Goal: Information Seeking & Learning: Check status

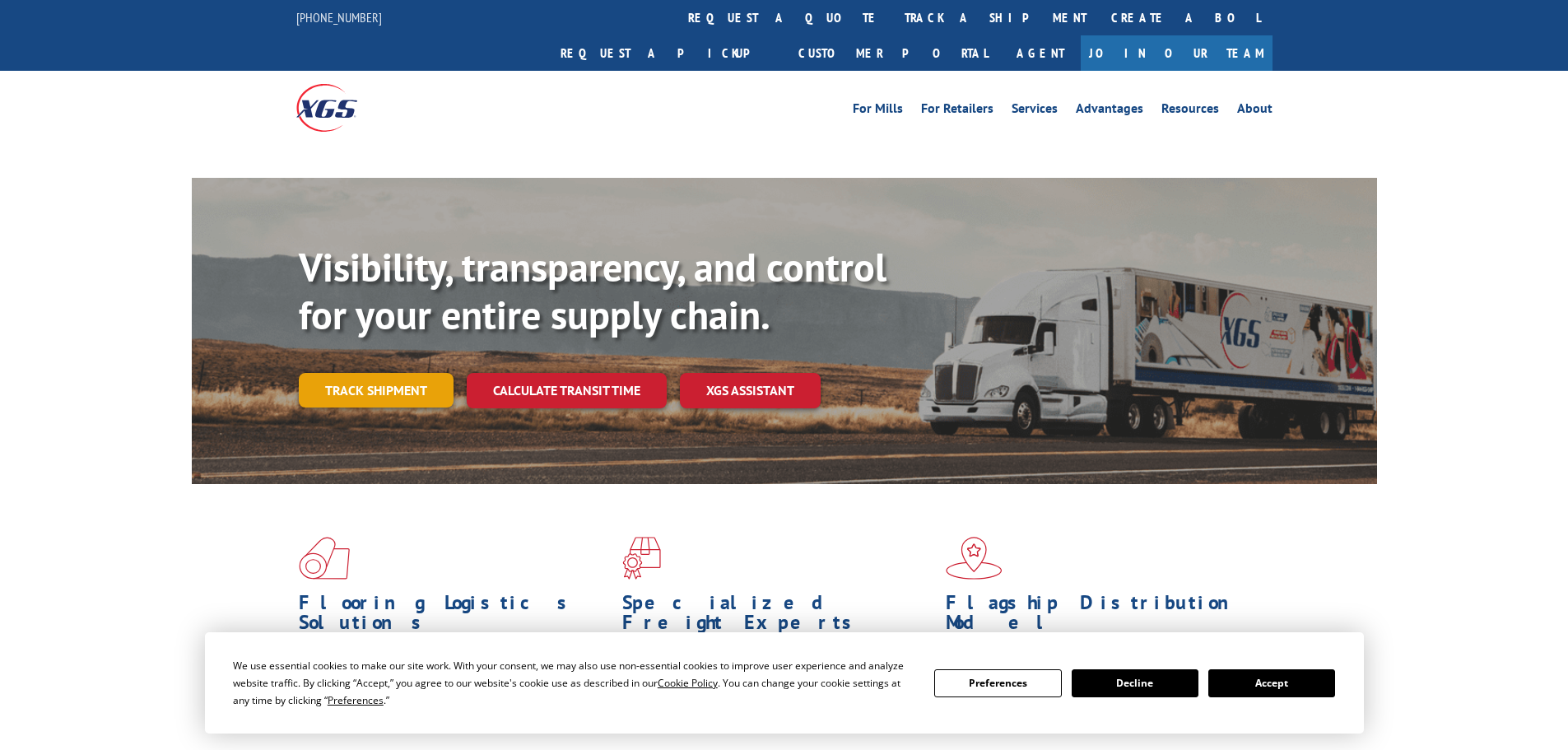
click at [402, 373] on link "Track shipment" at bounding box center [376, 390] width 155 height 35
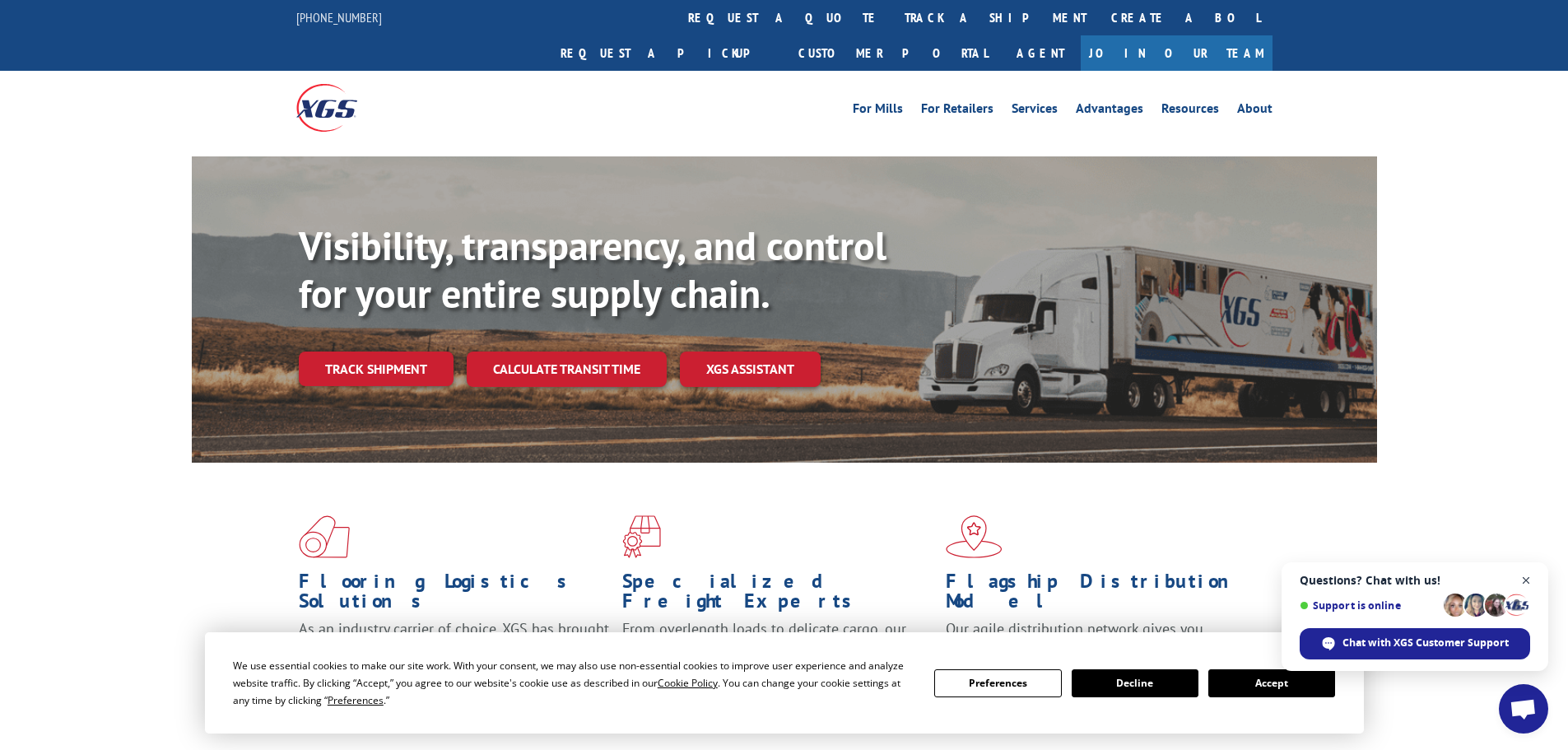
click at [1524, 579] on span "Close chat" at bounding box center [1526, 580] width 21 height 21
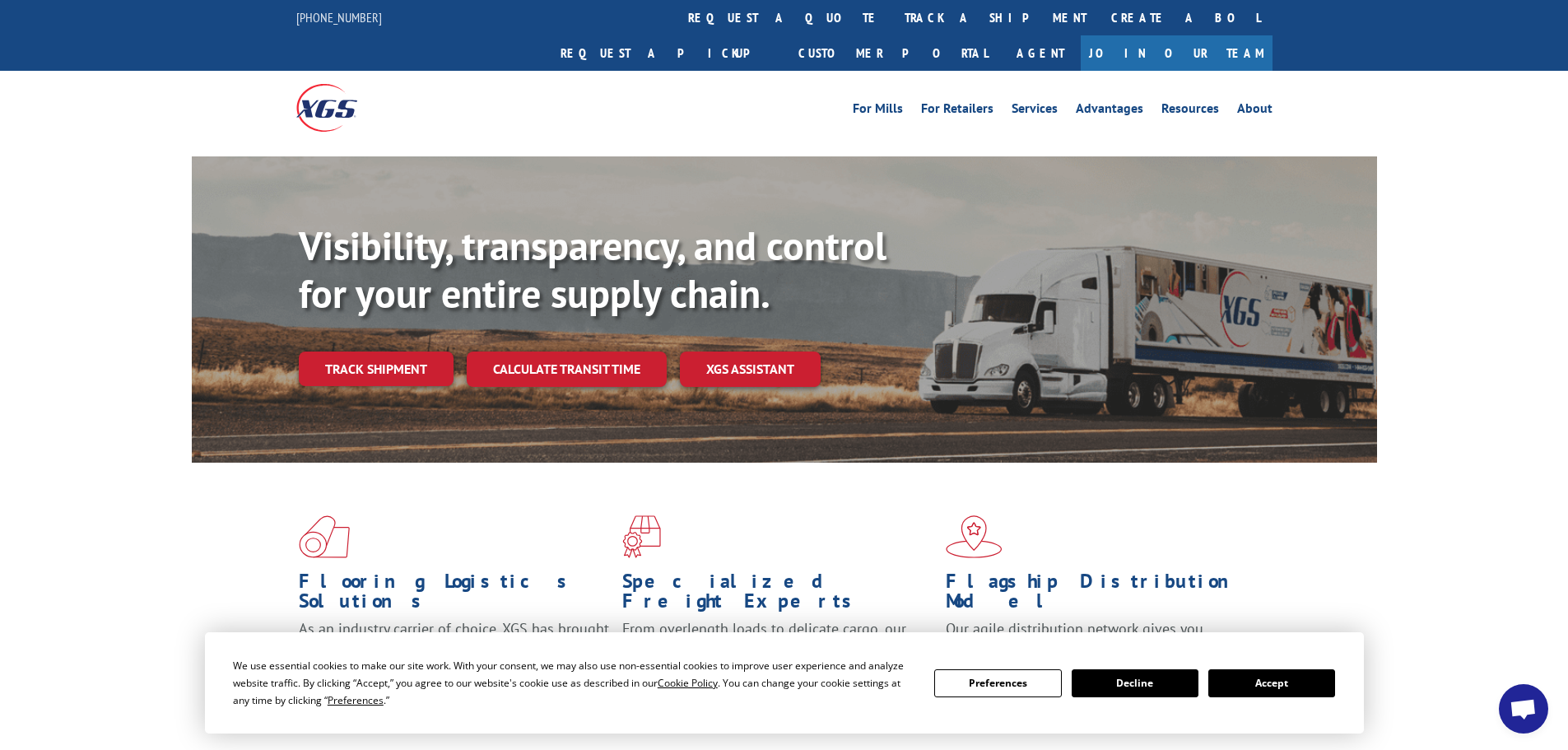
click at [1270, 671] on button "Accept" at bounding box center [1271, 683] width 127 height 28
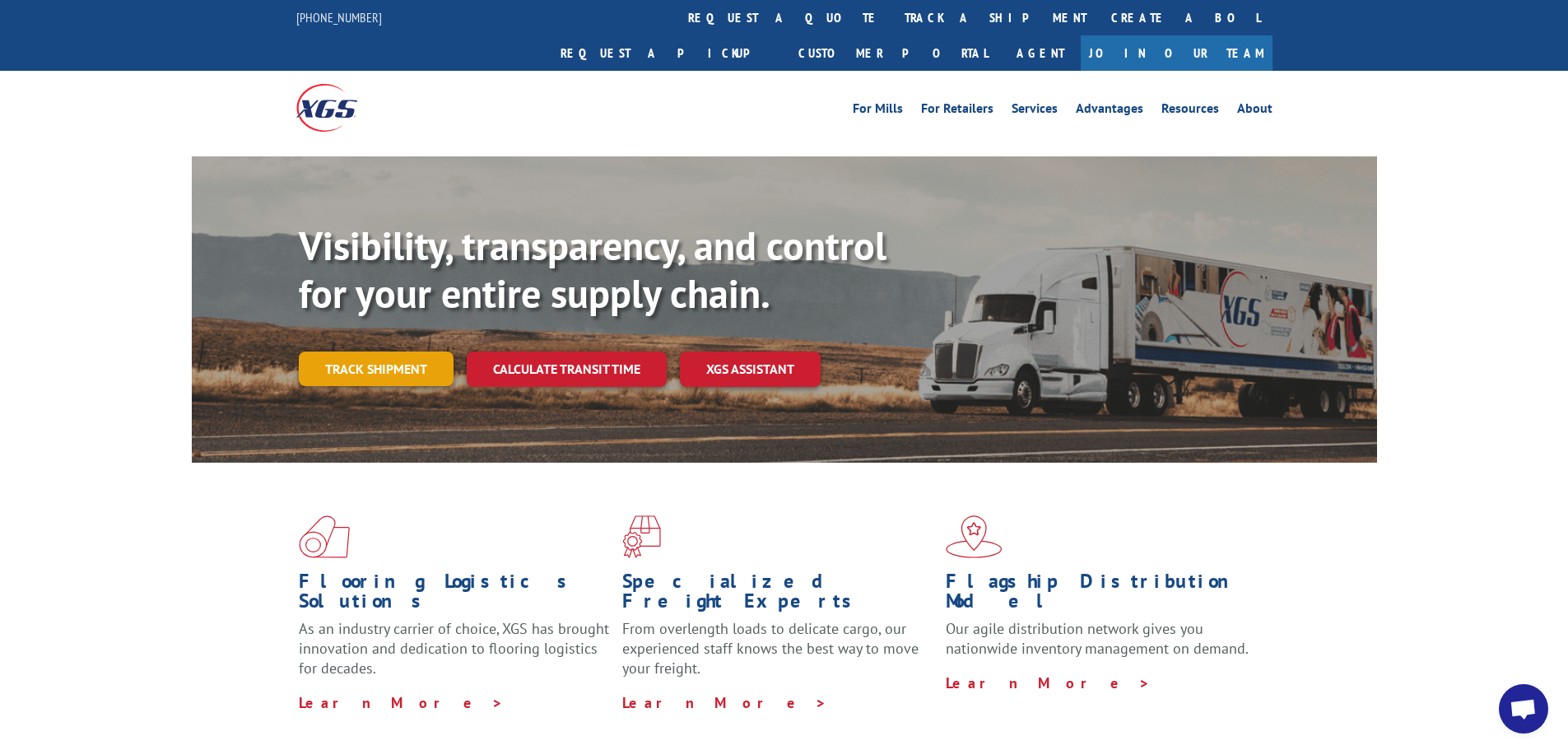
click at [401, 352] on link "Track shipment" at bounding box center [376, 368] width 155 height 35
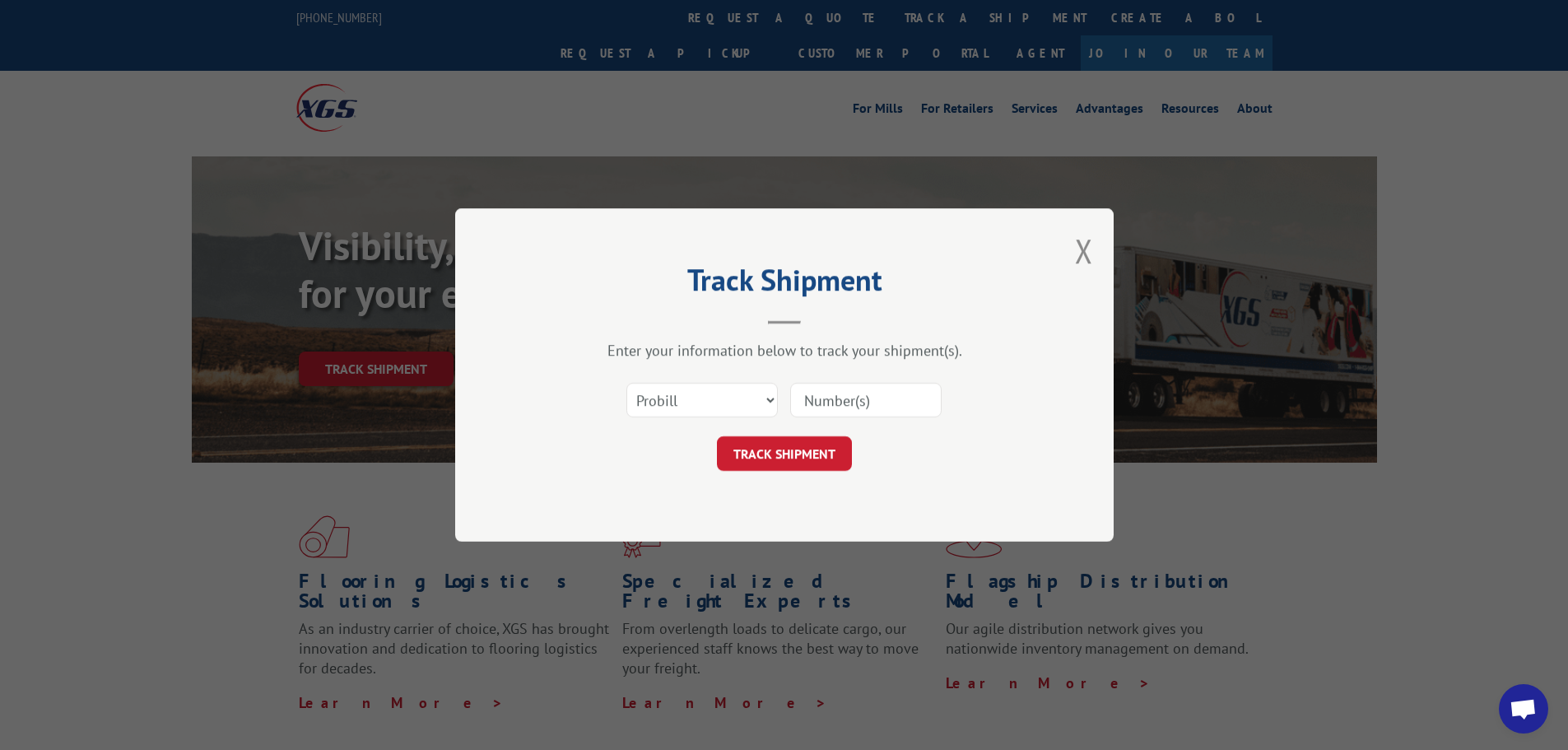
click at [818, 400] on input at bounding box center [866, 399] width 151 height 35
paste input "7058054"
type input "7058054"
click at [793, 467] on button "TRACK SHIPMENT" at bounding box center [784, 453] width 135 height 35
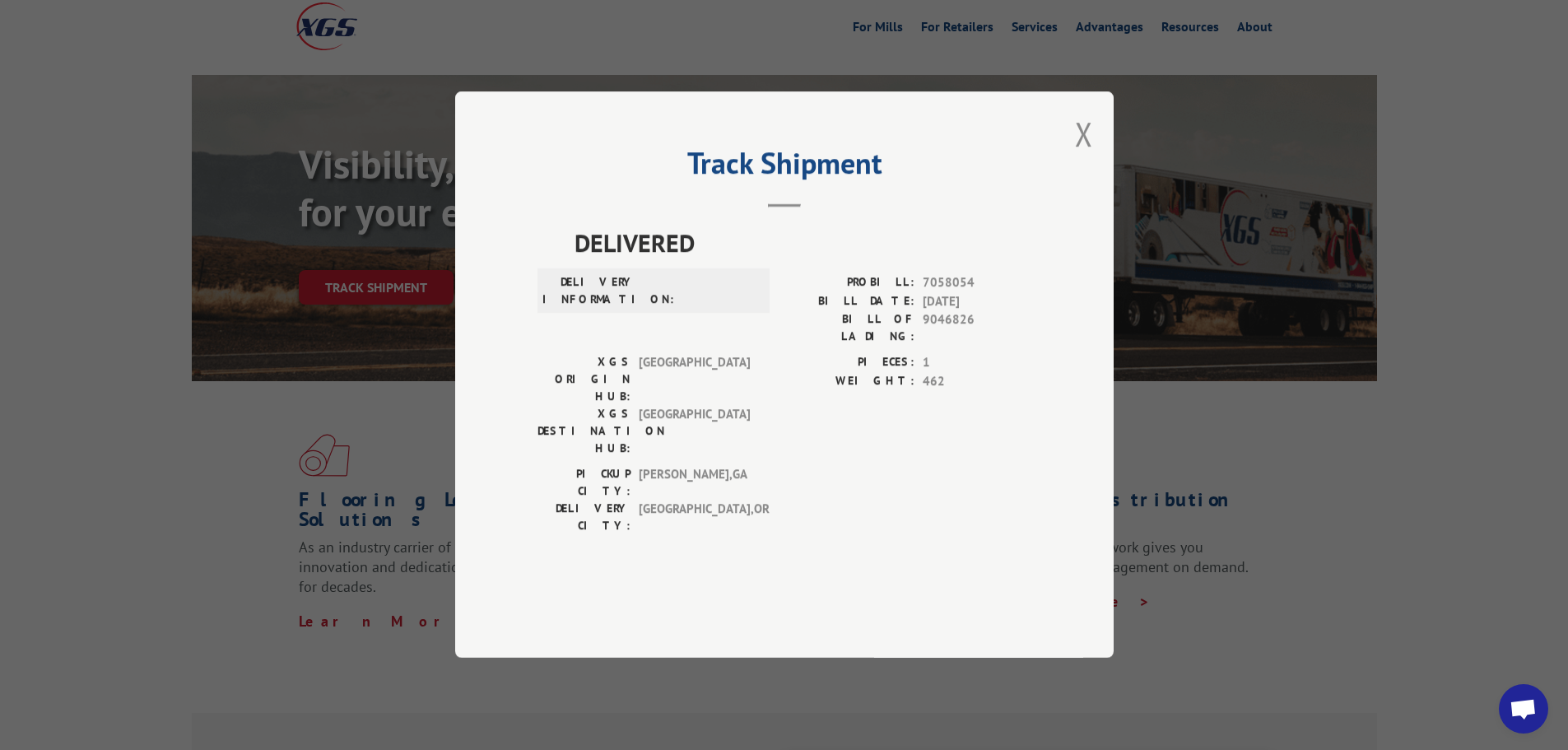
scroll to position [82, 0]
click at [1087, 156] on button "Close modal" at bounding box center [1083, 133] width 18 height 44
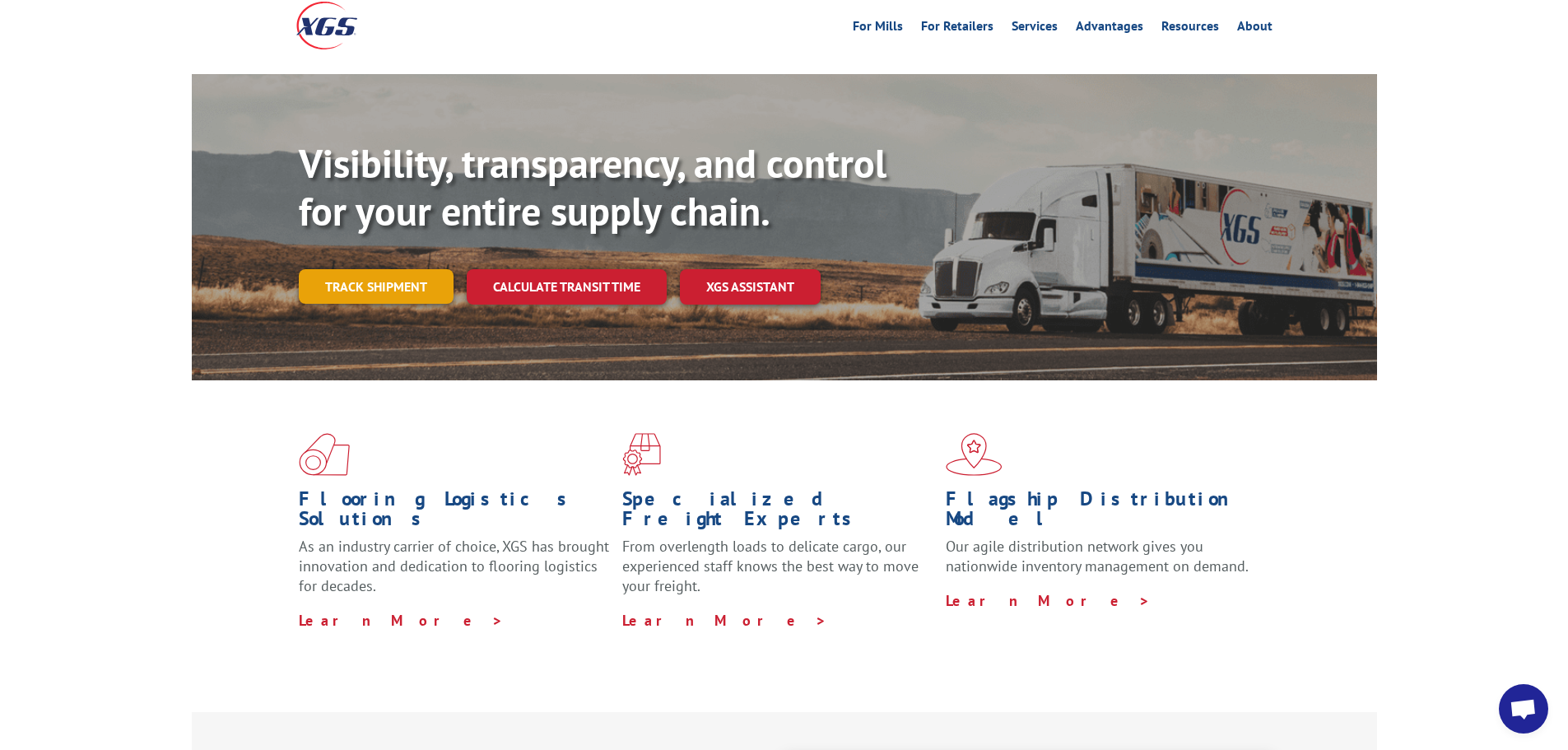
click at [339, 269] on link "Track shipment" at bounding box center [376, 285] width 155 height 35
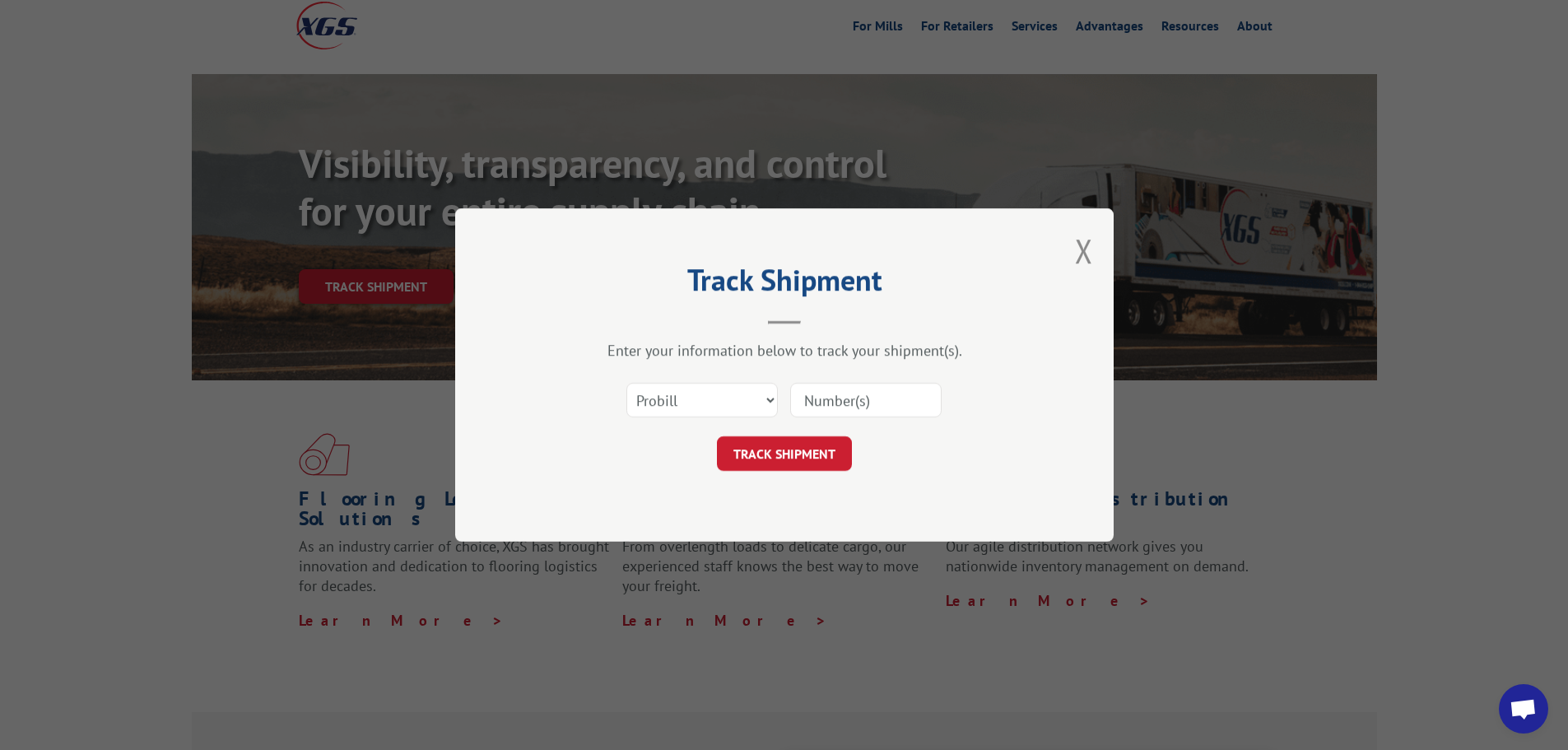
click at [674, 385] on div "Select category... Probill BOL PO" at bounding box center [784, 400] width 493 height 54
click at [673, 388] on select "Select category... Probill BOL PO" at bounding box center [701, 399] width 151 height 35
select select "bol"
click at [626, 382] on select "Select category... Probill BOL PO" at bounding box center [701, 399] width 151 height 35
click at [827, 396] on input at bounding box center [866, 399] width 151 height 35
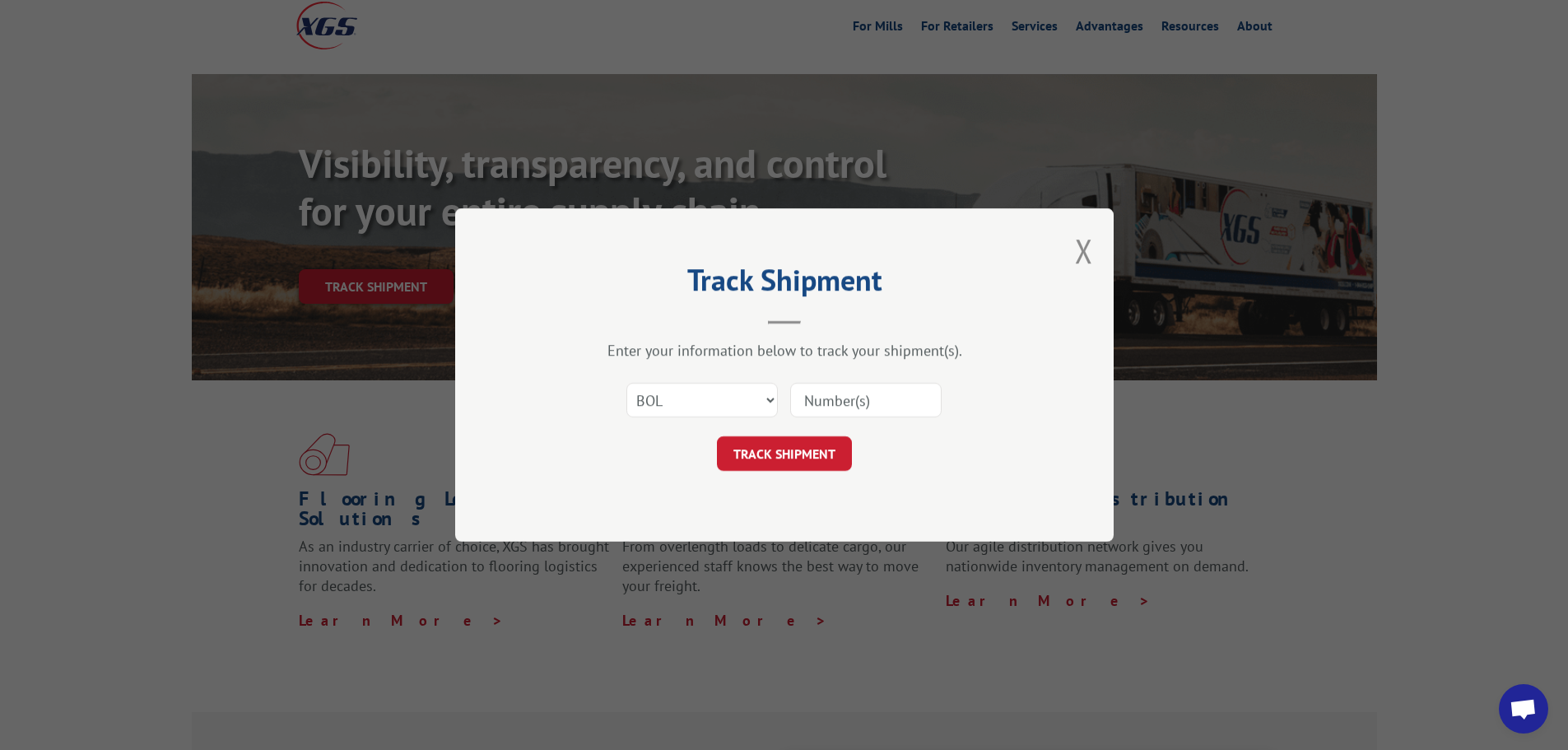
paste input "7058054"
type input "7058054"
click at [788, 452] on button "TRACK SHIPMENT" at bounding box center [784, 453] width 135 height 35
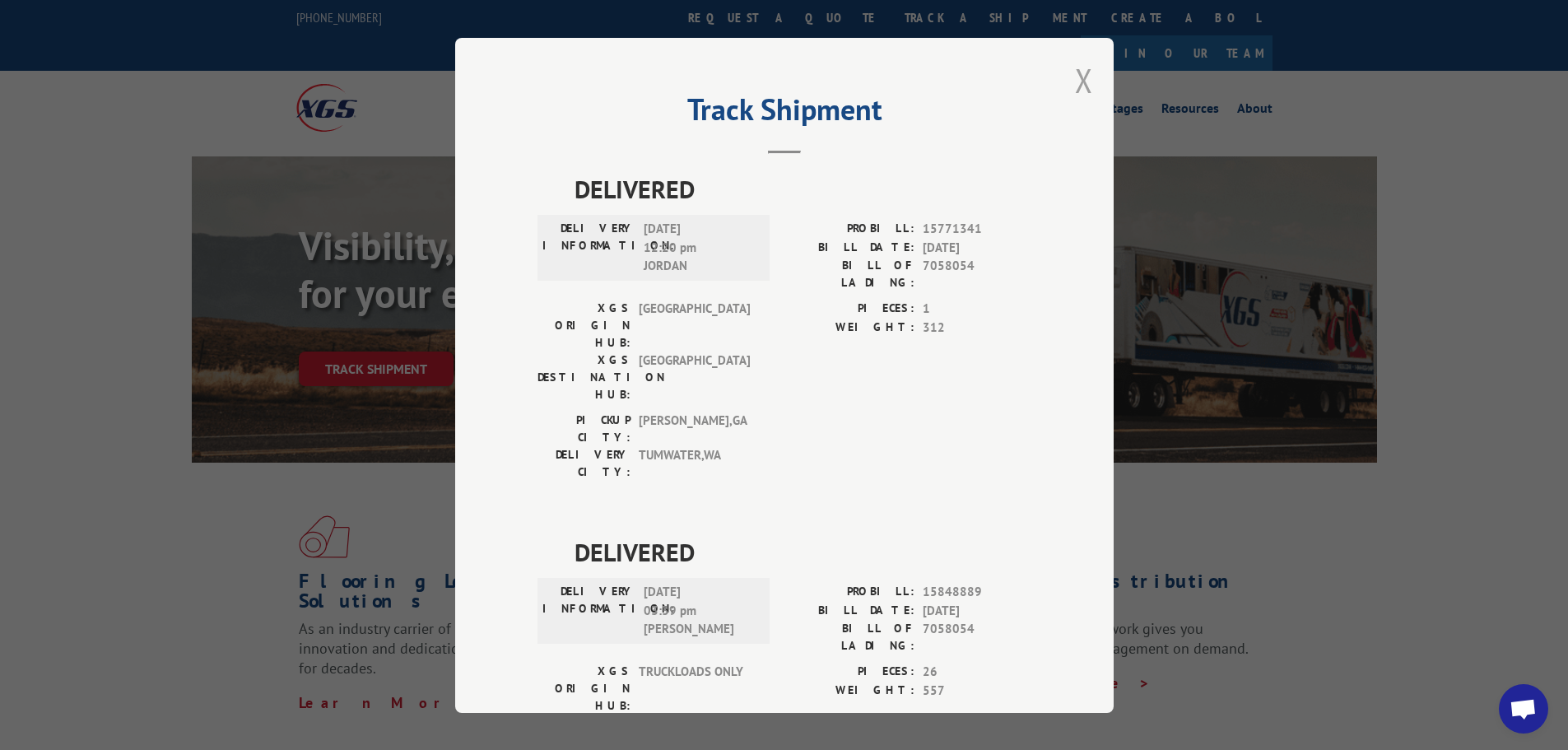
click at [1082, 78] on button "Close modal" at bounding box center [1083, 80] width 18 height 44
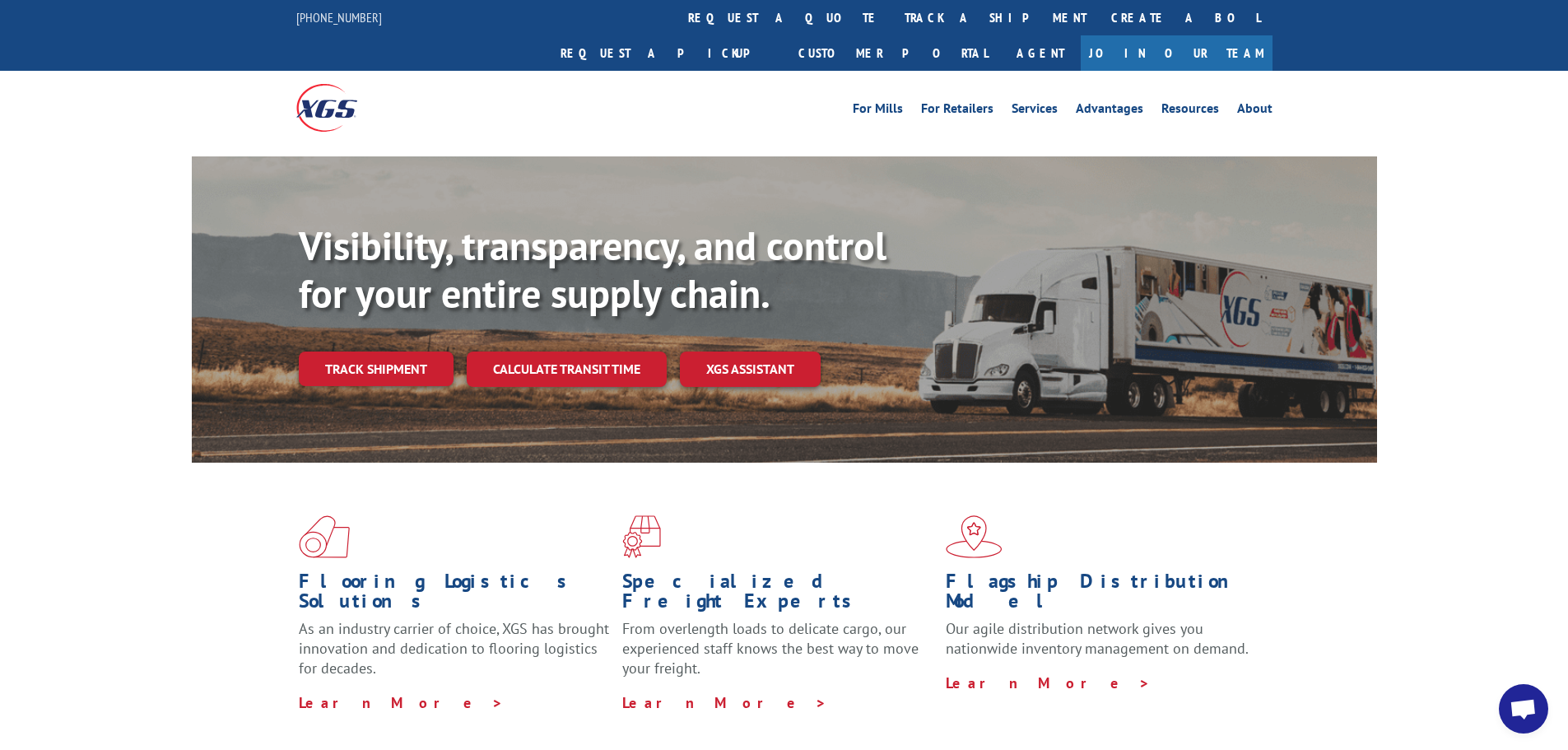
click at [211, 176] on div "Visibility, transparency, and control for your entire supply chain. Track shipm…" at bounding box center [784, 326] width 1185 height 339
